Goal: Information Seeking & Learning: Understand process/instructions

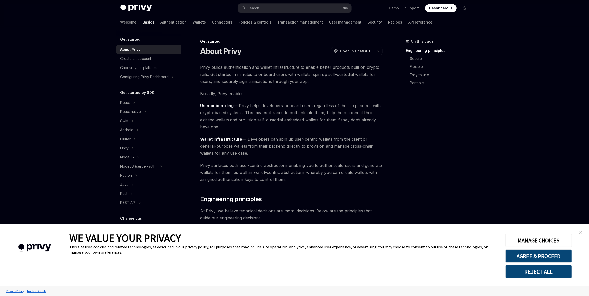
click at [580, 232] on img "close banner" at bounding box center [580, 232] width 4 height 4
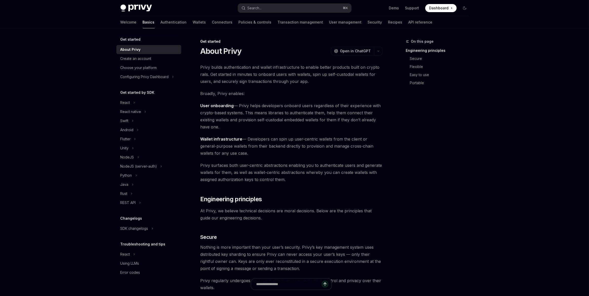
click at [138, 183] on button "Java" at bounding box center [148, 184] width 65 height 9
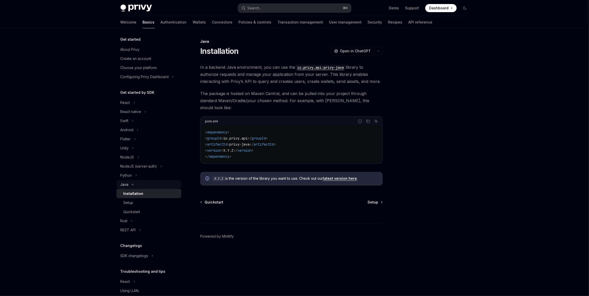
click at [138, 183] on button "Java" at bounding box center [148, 184] width 65 height 9
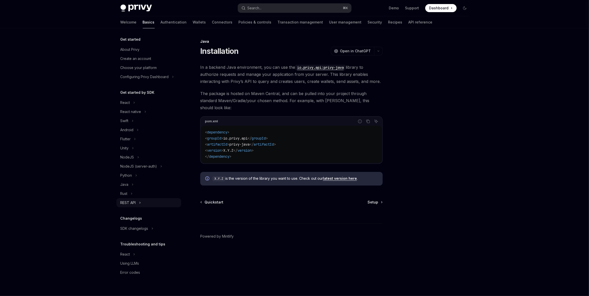
click at [132, 201] on div "REST API" at bounding box center [127, 203] width 15 height 6
type textarea "*"
